Goal: Check status: Check status

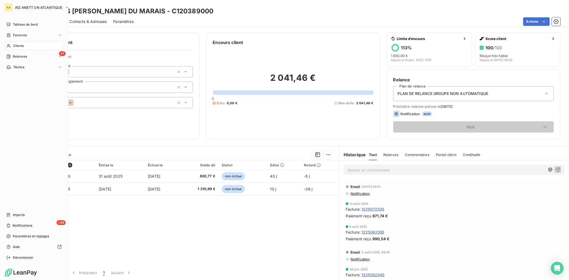
click at [15, 44] on span "Clients" at bounding box center [18, 46] width 11 height 5
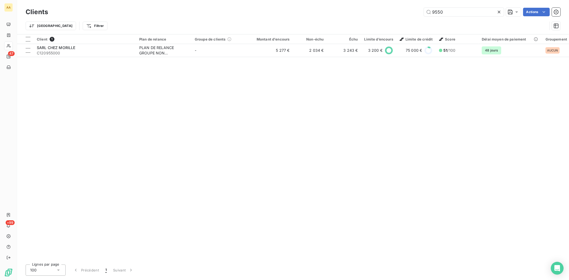
drag, startPoint x: 449, startPoint y: 14, endPoint x: 407, endPoint y: 19, distance: 42.5
click at [407, 19] on div "Clients 9550 Actions Trier Filtrer" at bounding box center [293, 20] width 535 height 28
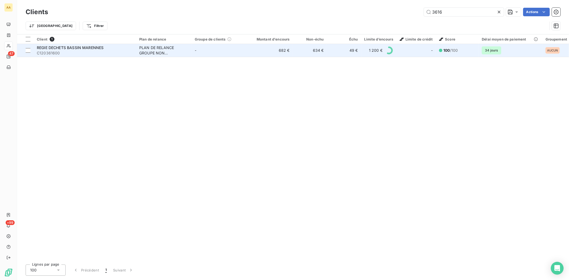
type input "3616"
click at [44, 49] on span "REGIE DECHETS BASSIN MARENNES" at bounding box center [70, 47] width 67 height 5
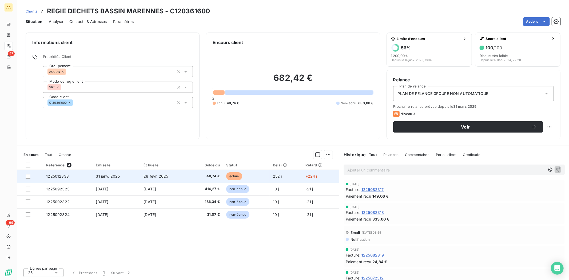
click at [65, 176] on span "1225012338" at bounding box center [57, 176] width 23 height 5
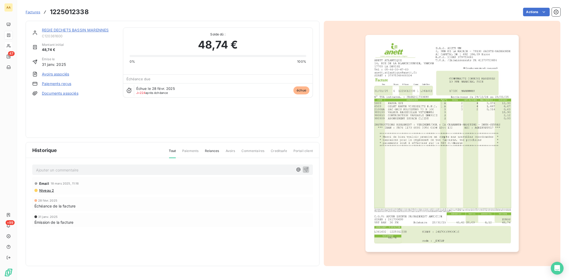
click at [459, 128] on img "button" at bounding box center [442, 143] width 153 height 217
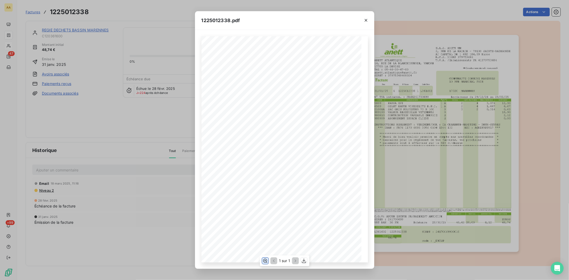
click at [264, 260] on icon "button" at bounding box center [265, 260] width 5 height 5
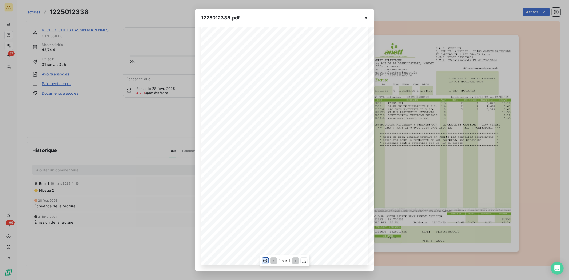
scroll to position [148, 0]
click at [534, 158] on div "**********" at bounding box center [284, 140] width 569 height 280
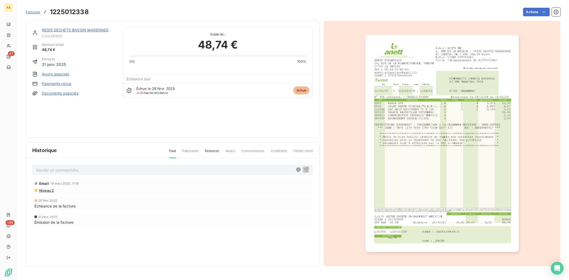
click at [442, 85] on img "button" at bounding box center [442, 143] width 153 height 217
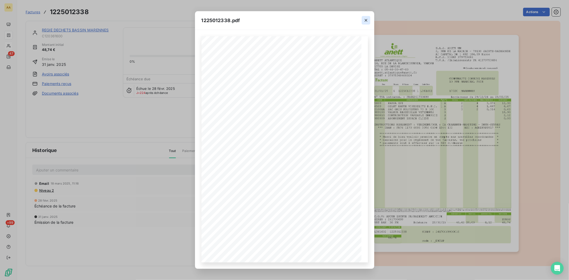
click at [367, 18] on icon "button" at bounding box center [366, 20] width 5 height 5
